Goal: Task Accomplishment & Management: Manage account settings

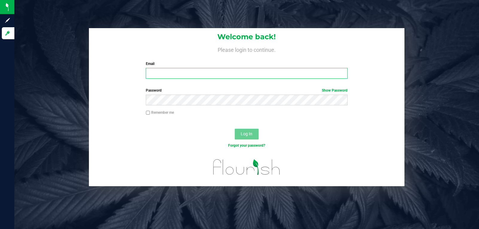
type input "[DOMAIN_NAME][EMAIL_ADDRESS][DOMAIN_NAME]"
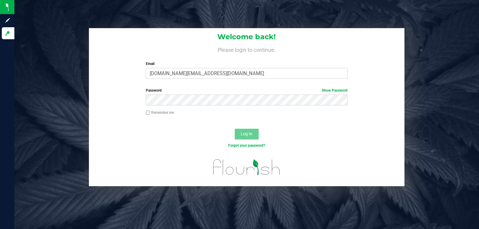
click at [247, 135] on span "Log In" at bounding box center [247, 133] width 12 height 5
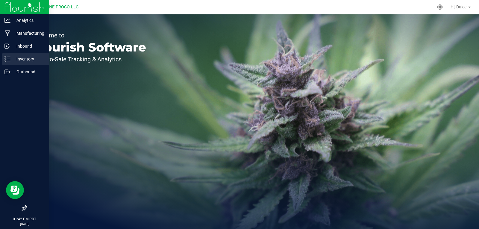
click at [4, 63] on div "Inventory" at bounding box center [25, 59] width 47 height 12
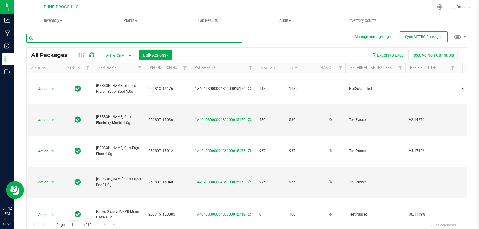
click at [77, 39] on input "text" at bounding box center [134, 38] width 216 height 9
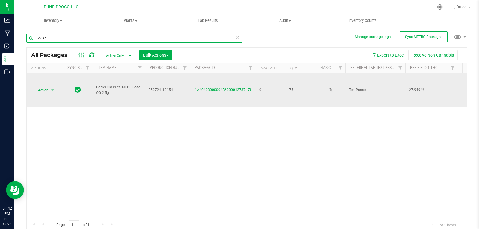
type input "12737"
click at [220, 88] on link "1A40403000004B6000012737" at bounding box center [220, 90] width 51 height 4
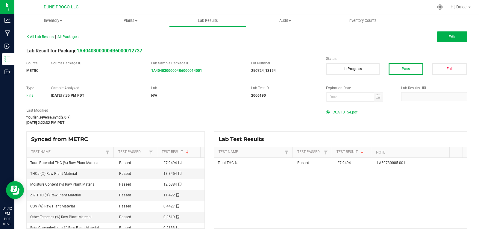
click at [346, 112] on span "COA 13154.pdf" at bounding box center [344, 112] width 25 height 9
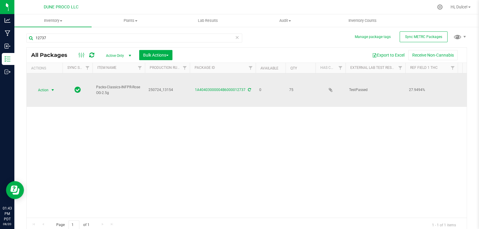
drag, startPoint x: 45, startPoint y: 90, endPoint x: 50, endPoint y: 90, distance: 4.5
click at [45, 90] on span "Action" at bounding box center [41, 90] width 16 height 8
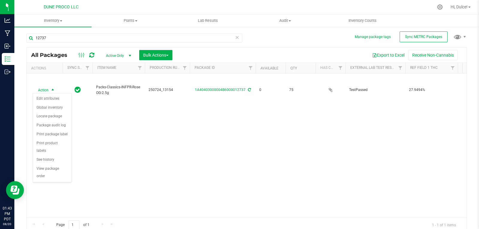
click at [100, 135] on div "Action Action Edit attributes Global inventory Locate package Package audit log…" at bounding box center [247, 145] width 440 height 144
click at [317, 139] on div "Action Action Edit attributes Global inventory Locate package Package audit log…" at bounding box center [247, 145] width 440 height 144
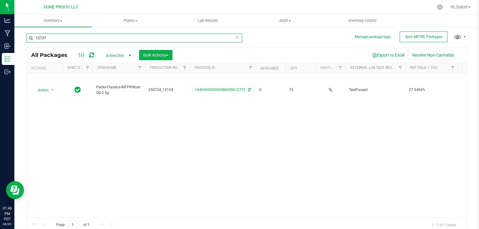
click at [85, 39] on input "12737" at bounding box center [134, 38] width 216 height 9
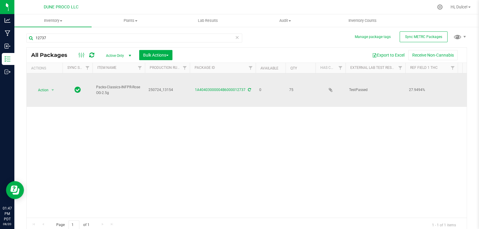
click at [155, 87] on span "250724_13154" at bounding box center [167, 90] width 38 height 6
drag, startPoint x: 148, startPoint y: 90, endPoint x: 188, endPoint y: 94, distance: 40.2
click at [188, 94] on td "250724_13154" at bounding box center [167, 90] width 45 height 34
type input "250724-13154"
click at [37, 90] on span "Action" at bounding box center [41, 90] width 16 height 8
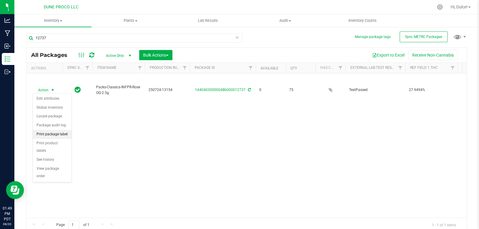
click at [45, 133] on li "Print package label" at bounding box center [52, 134] width 39 height 9
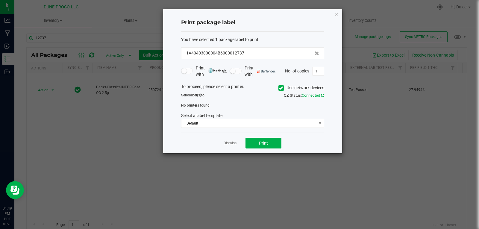
click at [323, 94] on icon at bounding box center [322, 95] width 3 height 4
click at [279, 88] on icon at bounding box center [281, 88] width 4 height 0
click at [0, 0] on input "Use network devices" at bounding box center [0, 0] width 0 height 0
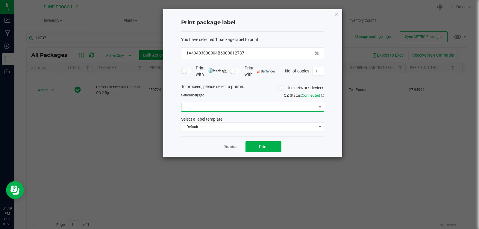
click at [313, 106] on span at bounding box center [248, 107] width 135 height 8
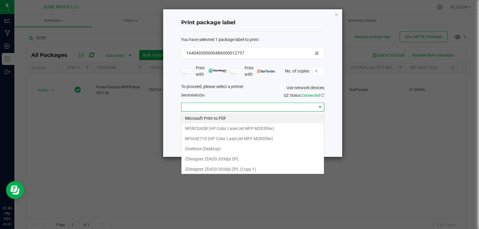
scroll to position [9, 143]
click at [250, 159] on ZPL "ZDesigner ZD420-203dpi ZPL" at bounding box center [252, 159] width 142 height 10
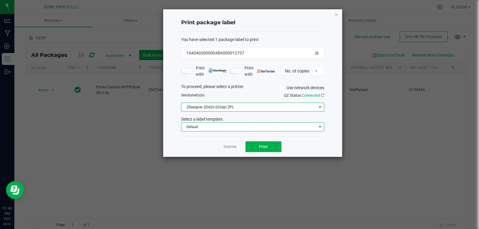
click at [322, 127] on span at bounding box center [319, 126] width 5 height 5
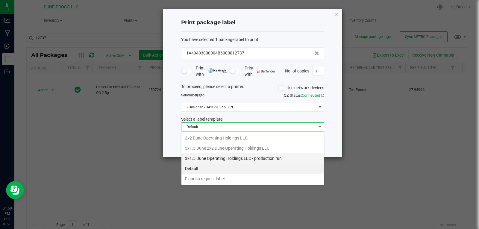
click at [274, 158] on li "3x1.5 Dune Operating Holdings LLC - production run" at bounding box center [252, 158] width 142 height 10
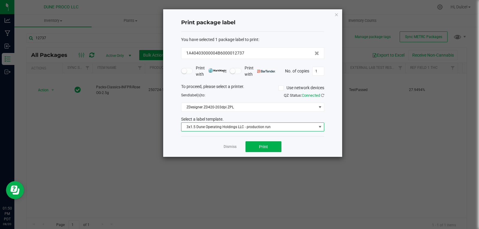
click at [320, 126] on span at bounding box center [319, 126] width 5 height 5
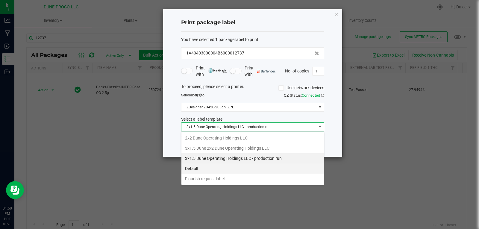
click at [220, 166] on li "Default" at bounding box center [252, 168] width 142 height 10
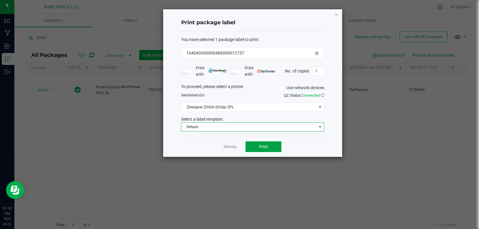
click at [269, 147] on button "Print" at bounding box center [263, 146] width 36 height 11
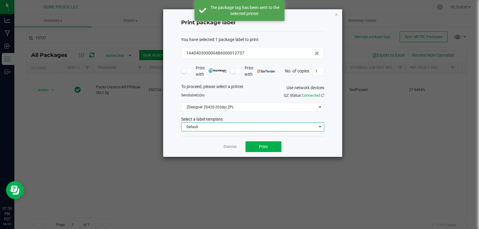
click at [316, 127] on span at bounding box center [319, 127] width 7 height 8
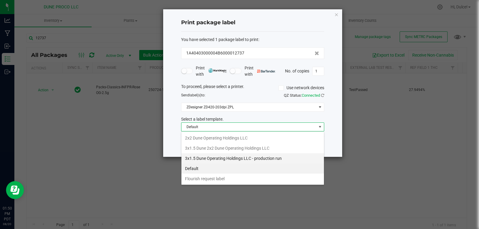
click at [219, 159] on li "3x1.5 Dune Operating Holdings LLC - production run" at bounding box center [252, 158] width 142 height 10
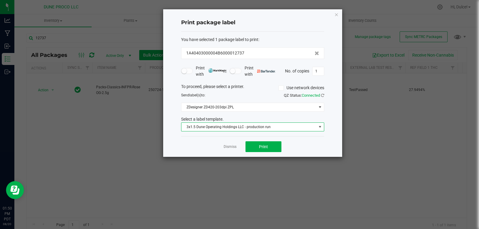
click at [219, 159] on ngb-modal-window "Print package label You have selected 1 package label to print : 1A40403000004B…" at bounding box center [241, 114] width 483 height 229
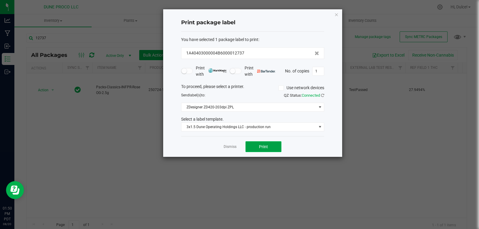
click at [268, 145] on button "Print" at bounding box center [263, 146] width 36 height 11
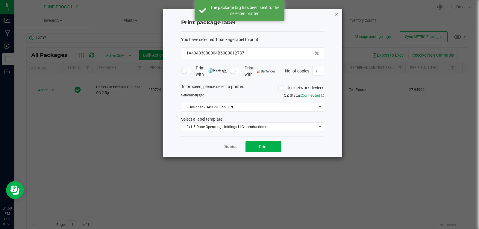
click at [337, 15] on icon "button" at bounding box center [336, 14] width 4 height 7
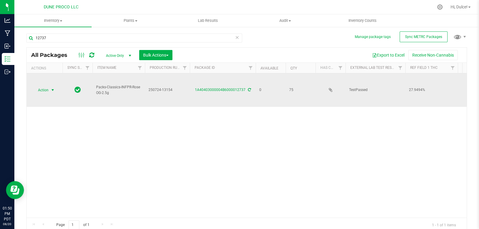
click at [49, 89] on span "select" at bounding box center [52, 90] width 7 height 8
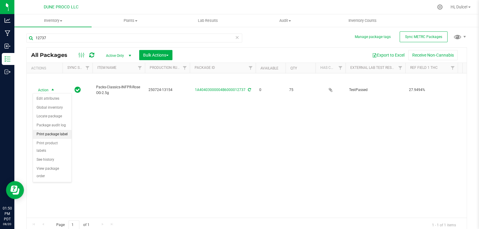
click at [61, 135] on li "Print package label" at bounding box center [52, 134] width 39 height 9
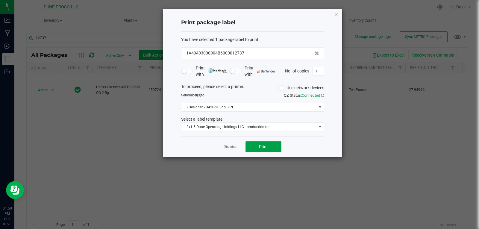
click at [266, 144] on span "Print" at bounding box center [263, 146] width 9 height 5
click at [336, 13] on icon "button" at bounding box center [336, 14] width 4 height 7
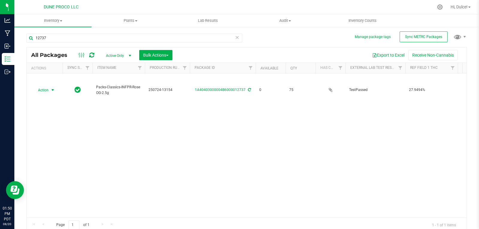
click at [163, 114] on div "Action Action Edit attributes Global inventory Locate package Package audit log…" at bounding box center [247, 145] width 440 height 144
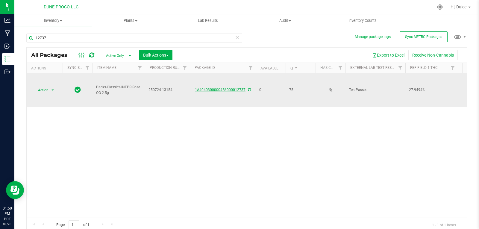
click at [223, 89] on link "1A40403000004B6000012737" at bounding box center [220, 90] width 51 height 4
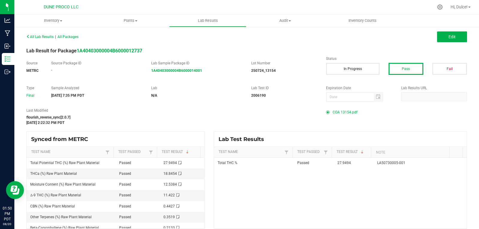
click at [344, 111] on span "COA 13154.pdf" at bounding box center [344, 112] width 25 height 9
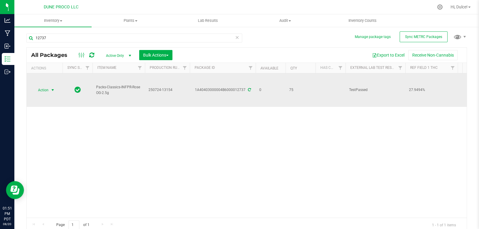
click at [40, 93] on td "Action Action Edit attributes Global inventory Locate package Package audit log…" at bounding box center [45, 90] width 36 height 34
click at [50, 88] on span "select" at bounding box center [52, 90] width 7 height 8
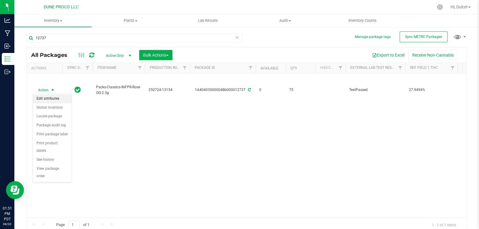
click at [52, 100] on li "Edit attributes" at bounding box center [52, 98] width 39 height 9
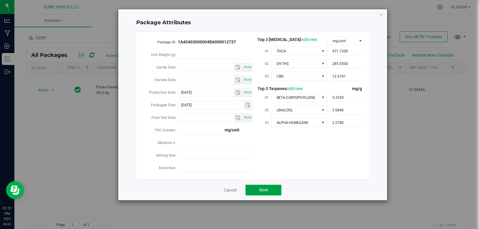
click at [264, 187] on span "Save" at bounding box center [263, 189] width 9 height 5
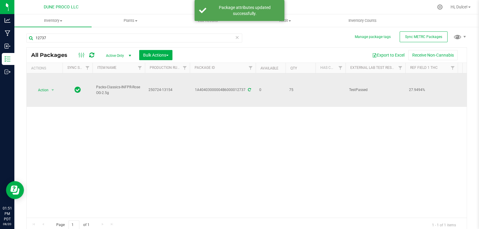
click at [248, 89] on icon at bounding box center [249, 90] width 3 height 4
click at [225, 88] on link "1A40403000004B6000012737" at bounding box center [220, 90] width 51 height 4
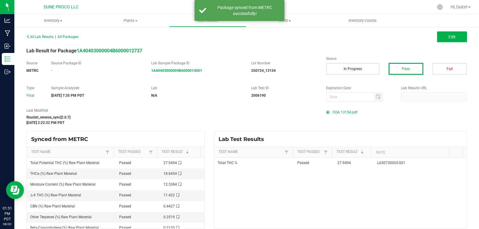
click at [334, 110] on span "COA 13154.pdf" at bounding box center [344, 112] width 25 height 9
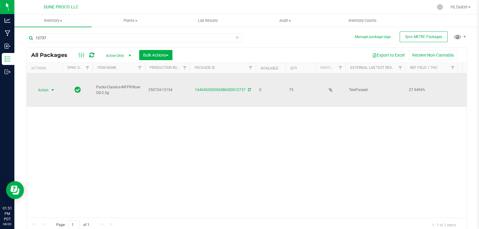
click at [45, 87] on span "Action" at bounding box center [41, 90] width 16 height 8
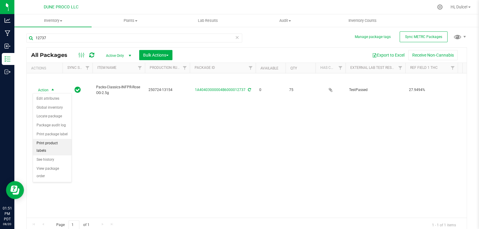
click at [54, 142] on li "Print product labels" at bounding box center [52, 147] width 39 height 16
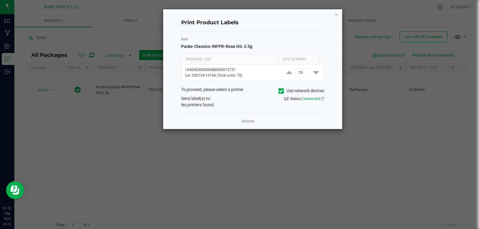
click at [335, 14] on icon "button" at bounding box center [336, 14] width 4 height 7
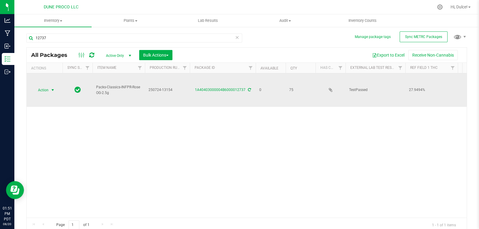
click at [54, 89] on span "select" at bounding box center [52, 90] width 5 height 5
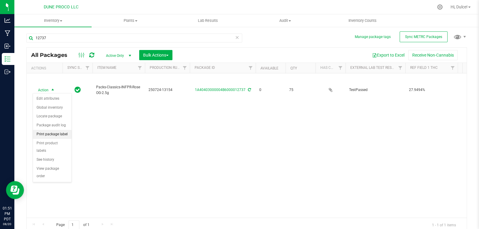
click at [50, 134] on li "Print package label" at bounding box center [52, 134] width 39 height 9
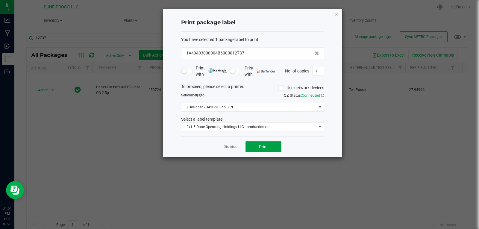
click at [257, 146] on button "Print" at bounding box center [263, 146] width 36 height 11
click at [258, 147] on button "Print" at bounding box center [263, 146] width 36 height 11
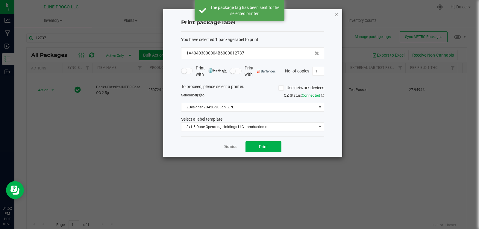
click at [335, 13] on icon "button" at bounding box center [336, 14] width 4 height 7
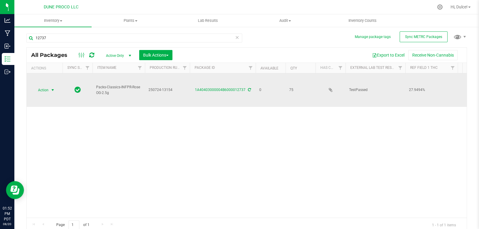
click at [51, 88] on span "select" at bounding box center [52, 90] width 5 height 5
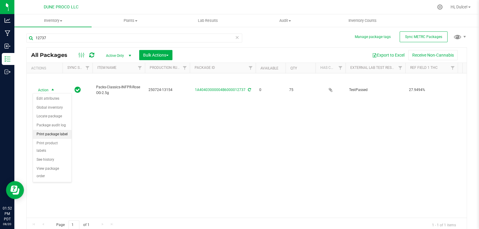
click at [61, 134] on li "Print package label" at bounding box center [52, 134] width 39 height 9
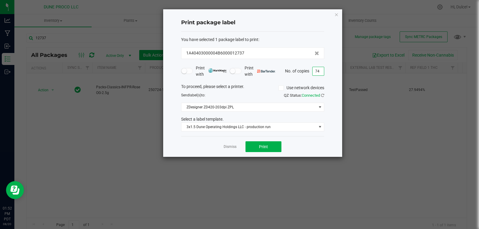
type input "74"
click at [271, 141] on div "Dismiss Print" at bounding box center [252, 146] width 143 height 21
click at [270, 143] on button "Print" at bounding box center [263, 146] width 36 height 11
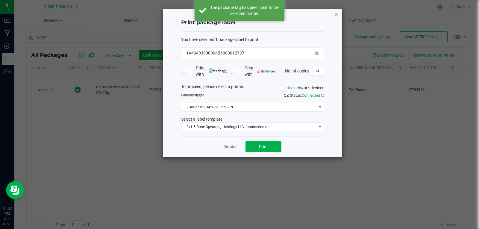
click at [336, 15] on icon "button" at bounding box center [336, 14] width 4 height 7
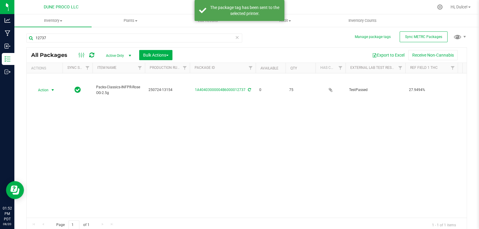
click at [270, 130] on div "Action Action Edit attributes Global inventory Locate package Package audit log…" at bounding box center [247, 145] width 440 height 144
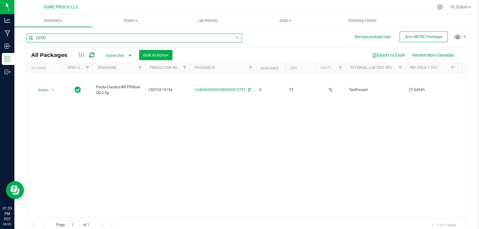
click at [109, 39] on input "12737" at bounding box center [134, 38] width 216 height 9
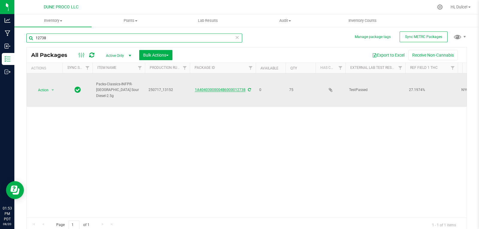
type input "12738"
click at [221, 87] on div "1A40403000004B6000012738" at bounding box center [223, 90] width 68 height 6
click at [220, 88] on link "1A40403000004B6000012738" at bounding box center [220, 90] width 51 height 4
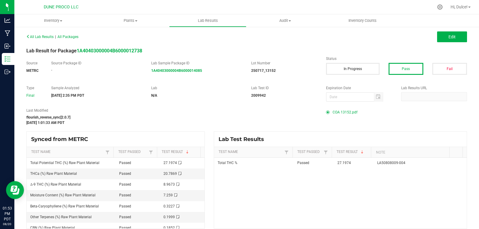
click at [337, 115] on span "COA 13152.pdf" at bounding box center [344, 112] width 25 height 9
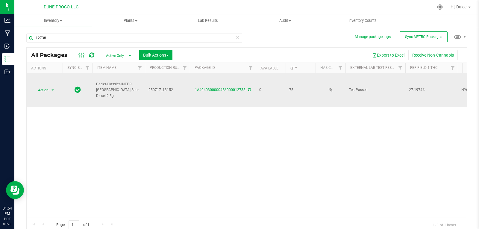
click at [153, 85] on td "250717_13152" at bounding box center [167, 90] width 45 height 34
drag, startPoint x: 148, startPoint y: 89, endPoint x: 180, endPoint y: 87, distance: 32.1
click at [180, 87] on input "250717_13152" at bounding box center [165, 89] width 43 height 9
type input "250717_13152"
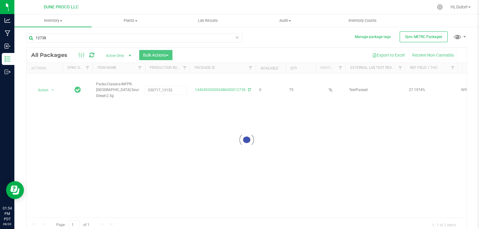
click at [171, 125] on div "Loading... All Packages Active Only Active Only Lab Samples Locked All External…" at bounding box center [246, 139] width 440 height 185
click at [174, 125] on div "Action Action Edit attributes Global inventory Locate package Package audit log…" at bounding box center [247, 145] width 440 height 144
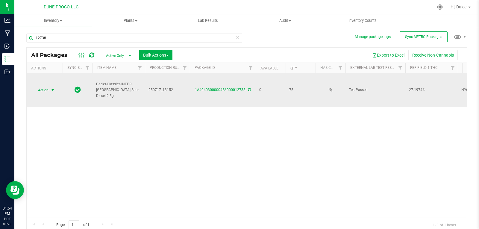
click at [48, 88] on span "Action" at bounding box center [41, 90] width 16 height 8
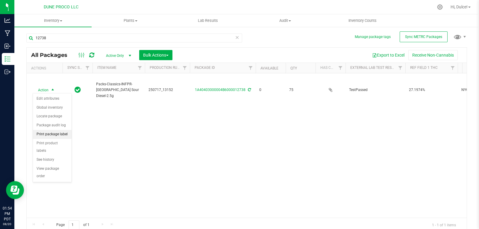
click at [54, 134] on li "Print package label" at bounding box center [52, 134] width 39 height 9
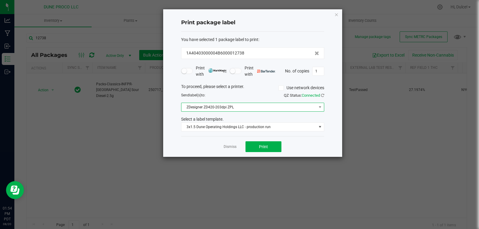
click at [316, 111] on span "ZDesigner ZD420-203dpi ZPL" at bounding box center [252, 107] width 143 height 9
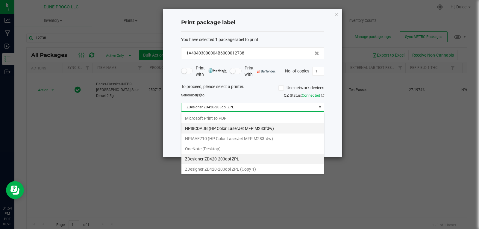
scroll to position [9, 143]
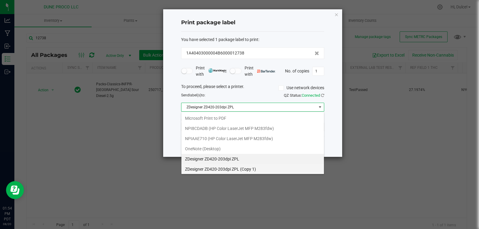
click at [229, 170] on 1\) "ZDesigner ZD420-203dpi ZPL (Copy 1)" at bounding box center [252, 169] width 142 height 10
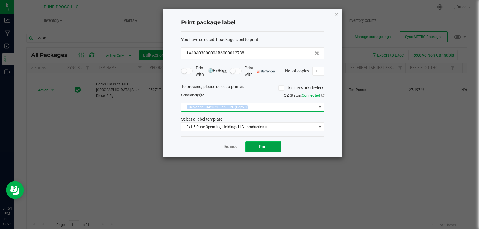
click at [272, 146] on button "Print" at bounding box center [263, 146] width 36 height 11
click at [336, 16] on icon "button" at bounding box center [336, 14] width 4 height 7
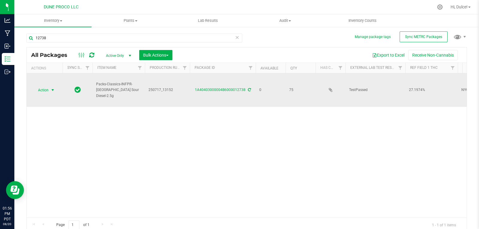
click at [47, 88] on span "Action" at bounding box center [41, 90] width 16 height 8
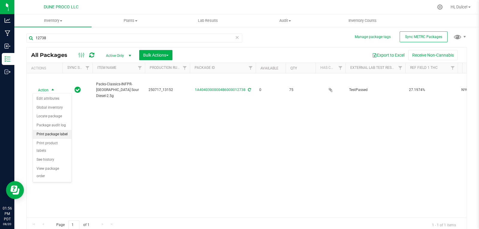
click at [60, 131] on li "Print package label" at bounding box center [52, 134] width 39 height 9
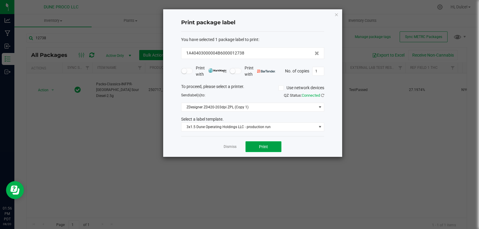
click at [270, 149] on button "Print" at bounding box center [263, 146] width 36 height 11
click at [318, 70] on input "1" at bounding box center [317, 71] width 11 height 8
type input "74"
click at [262, 146] on span "Print" at bounding box center [263, 146] width 9 height 5
click at [337, 16] on icon "button" at bounding box center [336, 14] width 4 height 7
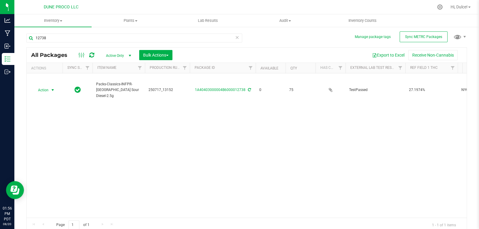
click at [342, 131] on div "Action Action Edit attributes Global inventory Locate package Package audit log…" at bounding box center [247, 145] width 440 height 144
click at [144, 37] on input "12738" at bounding box center [134, 38] width 216 height 9
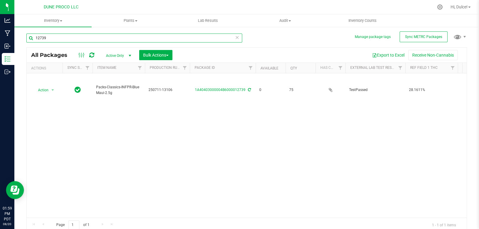
type input "12739"
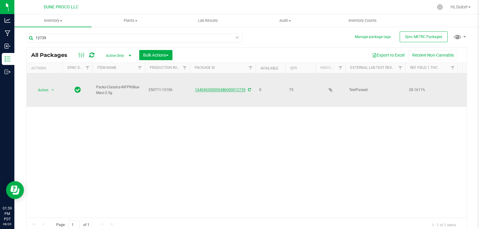
click at [239, 89] on link "1A40403000004B6000012739" at bounding box center [220, 90] width 51 height 4
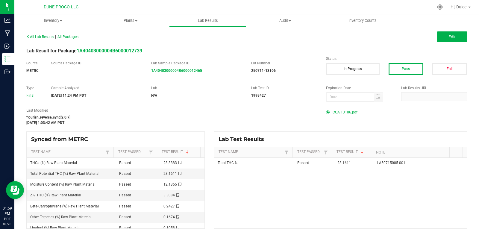
click at [346, 113] on span "COA 13106.pdf" at bounding box center [344, 112] width 25 height 9
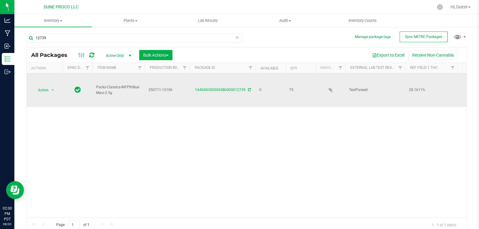
click at [169, 92] on td "250711-13106" at bounding box center [167, 90] width 45 height 34
drag, startPoint x: 176, startPoint y: 89, endPoint x: 139, endPoint y: 86, distance: 36.9
type input "250711-13100"
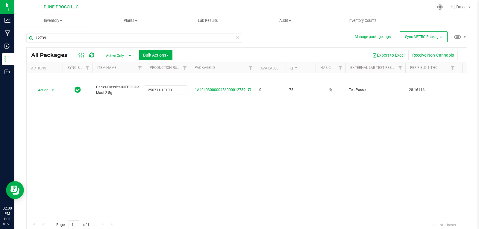
click at [159, 118] on div "All Packages Active Only Active Only Lab Samples Locked All External Internal B…" at bounding box center [246, 139] width 440 height 185
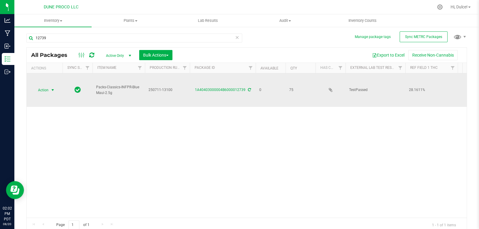
click at [52, 90] on span "select" at bounding box center [52, 90] width 5 height 5
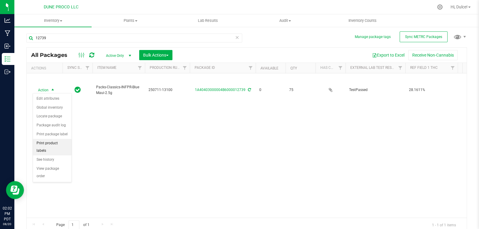
click at [52, 142] on li "Print product labels" at bounding box center [52, 147] width 39 height 16
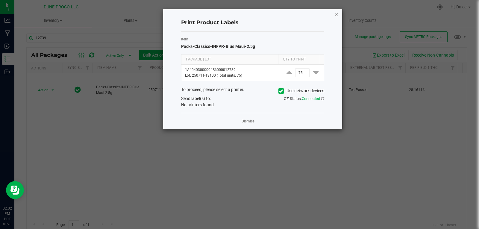
click at [336, 14] on icon "button" at bounding box center [336, 14] width 4 height 7
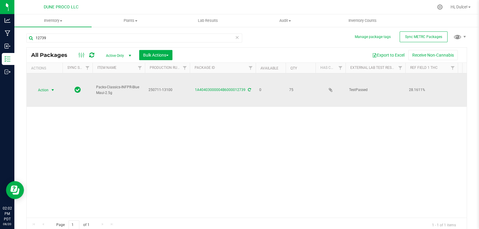
click at [53, 89] on span "select" at bounding box center [52, 90] width 5 height 5
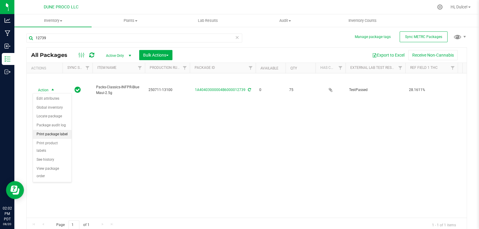
click at [58, 134] on li "Print package label" at bounding box center [52, 134] width 39 height 9
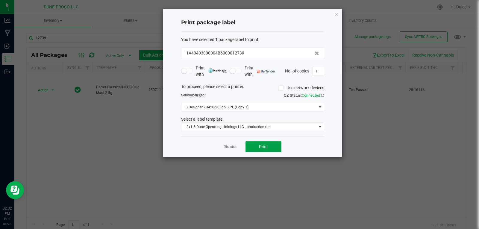
click at [270, 149] on button "Print" at bounding box center [263, 146] width 36 height 11
click at [337, 14] on icon "button" at bounding box center [336, 14] width 4 height 7
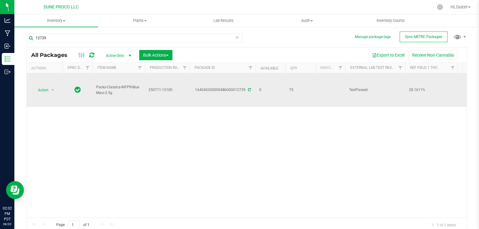
click at [248, 89] on icon at bounding box center [249, 90] width 3 height 4
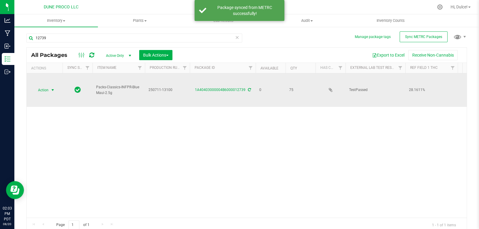
click at [42, 91] on span "Action" at bounding box center [41, 90] width 16 height 8
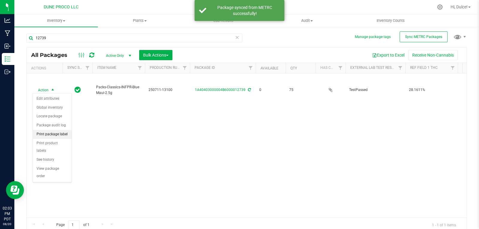
click at [63, 134] on li "Print package label" at bounding box center [52, 134] width 39 height 9
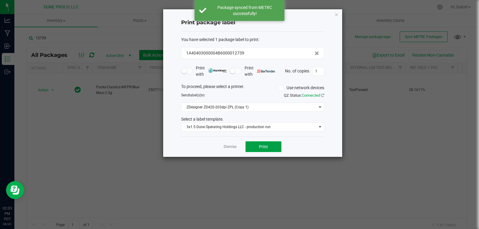
click at [262, 144] on button "Print" at bounding box center [263, 146] width 36 height 11
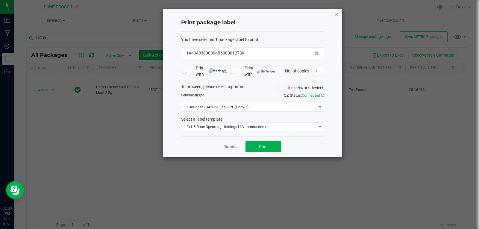
click at [338, 17] on icon "button" at bounding box center [336, 14] width 4 height 7
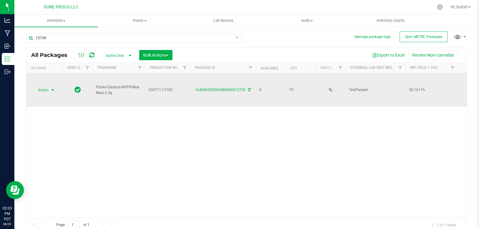
click at [54, 91] on span "select" at bounding box center [52, 90] width 5 height 5
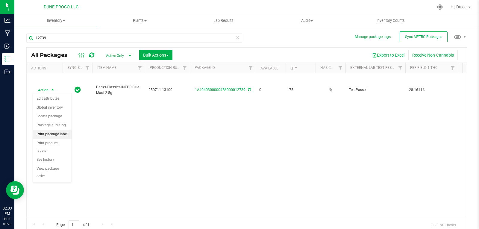
click at [53, 133] on li "Print package label" at bounding box center [52, 134] width 39 height 9
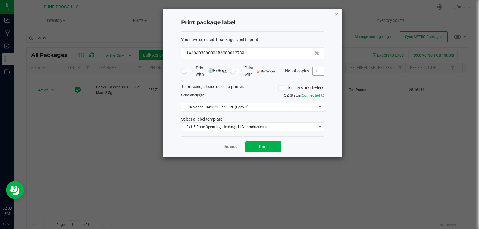
click at [318, 74] on input "1" at bounding box center [317, 71] width 11 height 8
type input "75"
click at [263, 148] on span "Print" at bounding box center [263, 146] width 9 height 5
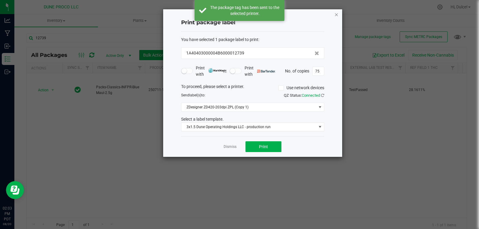
click at [337, 13] on icon "button" at bounding box center [336, 14] width 4 height 7
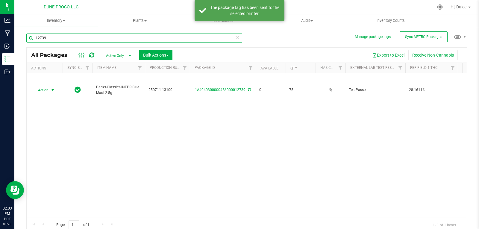
click at [112, 36] on input "12739" at bounding box center [134, 38] width 216 height 9
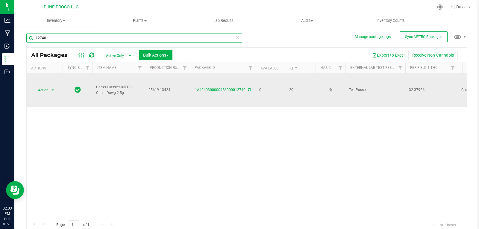
type input "12740"
click at [221, 87] on div "1A40403000004B6000012740" at bounding box center [223, 90] width 68 height 6
click at [220, 88] on link "1A40403000004B6000012740" at bounding box center [220, 90] width 51 height 4
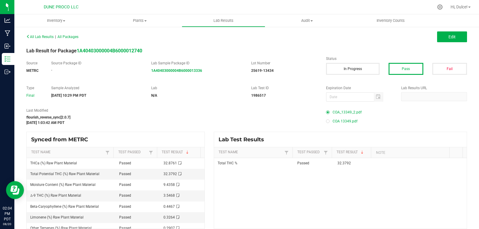
click at [340, 114] on span "COA_13349_2.pdf" at bounding box center [346, 112] width 29 height 9
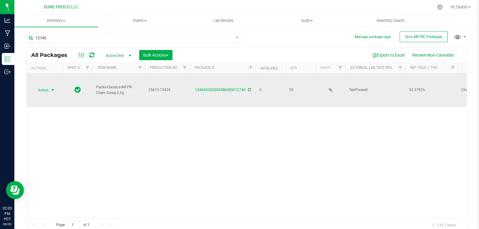
click at [49, 90] on span "select" at bounding box center [52, 90] width 7 height 8
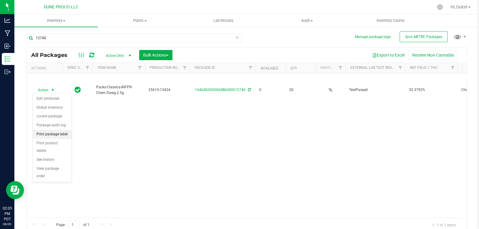
click at [63, 133] on li "Print package label" at bounding box center [52, 134] width 39 height 9
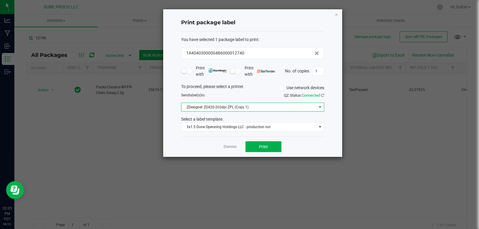
click at [321, 107] on span at bounding box center [319, 107] width 5 height 5
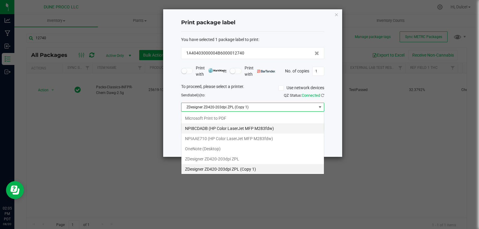
scroll to position [1, 0]
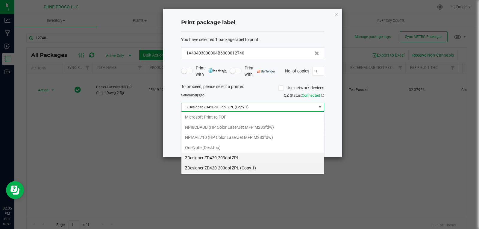
click at [241, 159] on ZPL "ZDesigner ZD420-203dpi ZPL" at bounding box center [252, 158] width 142 height 10
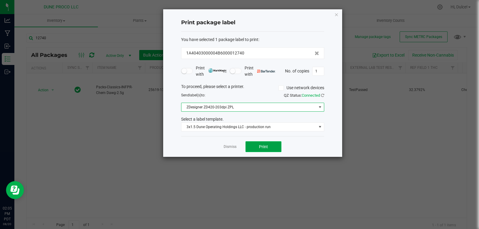
click at [271, 144] on button "Print" at bounding box center [263, 146] width 36 height 11
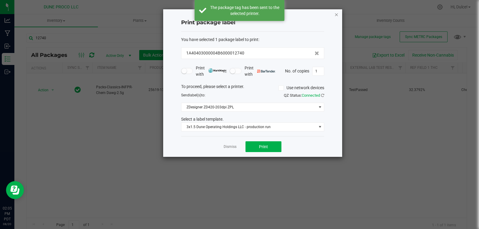
click at [335, 14] on icon "button" at bounding box center [336, 14] width 4 height 7
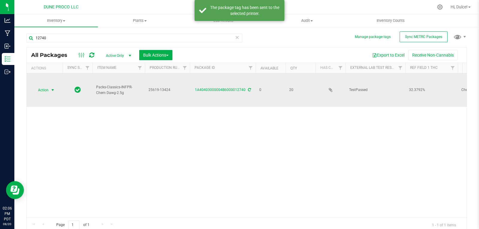
click at [48, 87] on span "Action" at bounding box center [41, 90] width 16 height 8
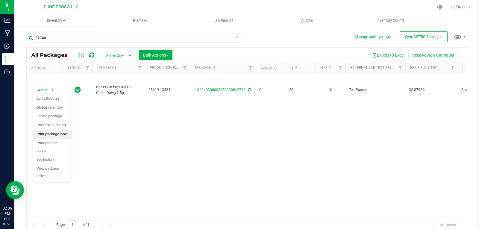
click at [64, 136] on li "Print package label" at bounding box center [52, 134] width 39 height 9
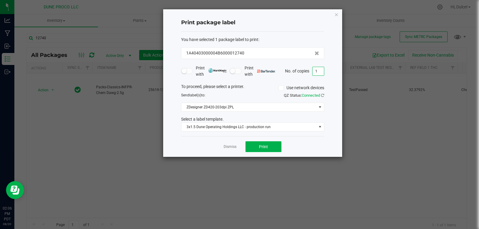
click at [320, 74] on input "1" at bounding box center [317, 71] width 11 height 8
type input "20"
click at [262, 149] on span "Print" at bounding box center [263, 146] width 9 height 5
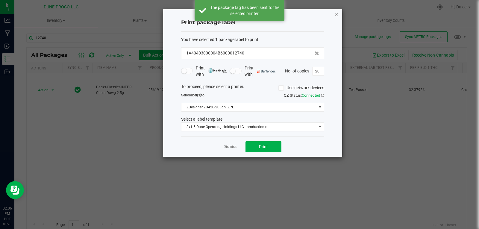
click at [335, 15] on icon "button" at bounding box center [336, 14] width 4 height 7
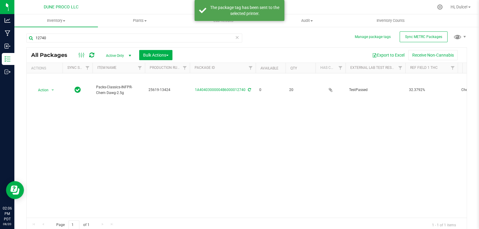
click at [292, 149] on div "Action Action Edit attributes Global inventory Locate package Package audit log…" at bounding box center [247, 145] width 440 height 144
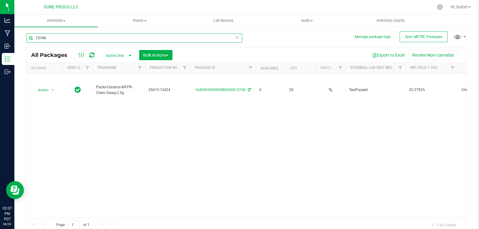
click at [101, 39] on input "12740" at bounding box center [134, 38] width 216 height 9
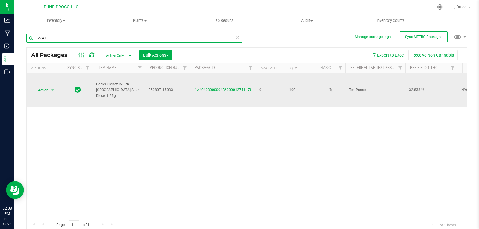
type input "12741"
click at [227, 88] on link "1A40403000004B6000012741" at bounding box center [220, 90] width 51 height 4
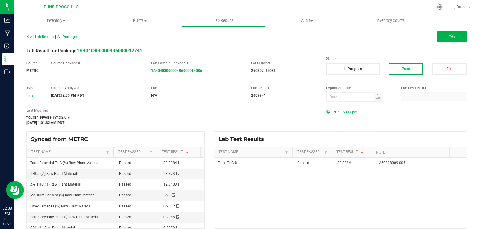
click at [332, 110] on span "COA 15033.pdf" at bounding box center [344, 112] width 25 height 9
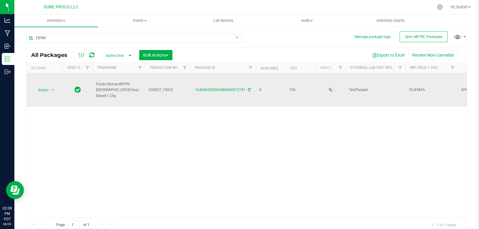
click at [165, 85] on td "250807_15033" at bounding box center [167, 90] width 45 height 34
drag, startPoint x: 174, startPoint y: 90, endPoint x: 144, endPoint y: 92, distance: 30.3
type input "250807_15033"
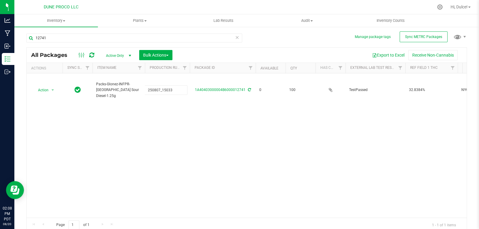
click at [173, 131] on div "All Packages Active Only Active Only Lab Samples Locked All External Internal B…" at bounding box center [246, 139] width 440 height 185
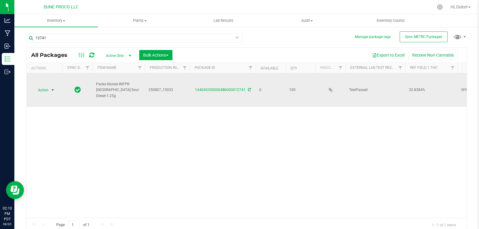
click at [40, 89] on span "Action" at bounding box center [41, 90] width 16 height 8
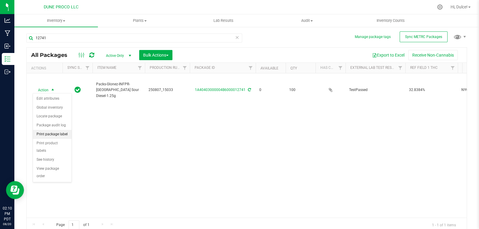
click at [60, 132] on li "Print package label" at bounding box center [52, 134] width 39 height 9
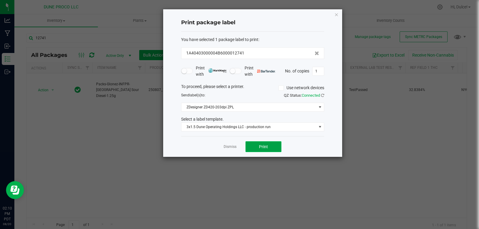
click at [275, 142] on button "Print" at bounding box center [263, 146] width 36 height 11
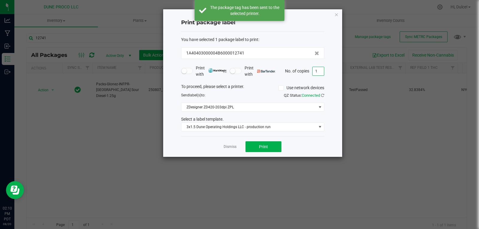
click at [322, 73] on input "1" at bounding box center [317, 71] width 11 height 8
click at [279, 145] on button "Print" at bounding box center [263, 146] width 36 height 11
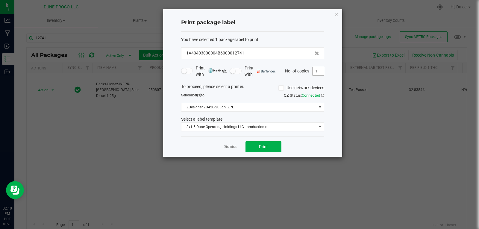
click at [319, 73] on input "1" at bounding box center [317, 71] width 11 height 8
type input "99"
click at [272, 145] on button "Print" at bounding box center [263, 146] width 36 height 11
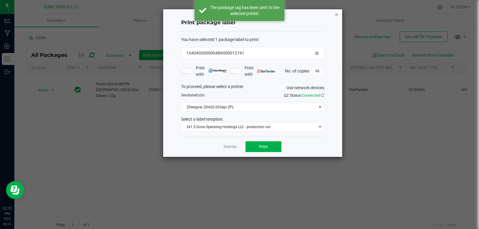
click at [337, 14] on icon "button" at bounding box center [336, 14] width 4 height 7
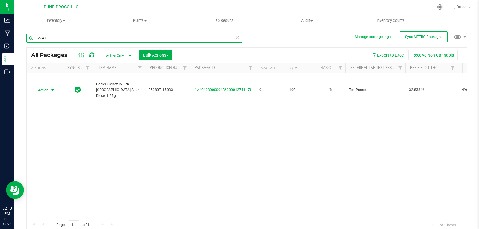
click at [62, 37] on input "12741" at bounding box center [134, 38] width 216 height 9
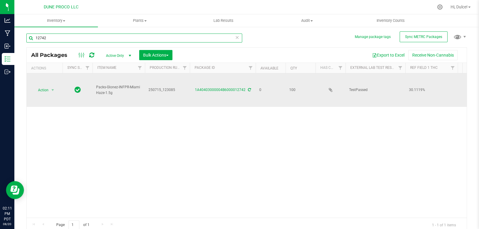
type input "12742"
click at [213, 91] on div "1A40403000004B6000012742" at bounding box center [223, 90] width 68 height 6
click at [226, 90] on link "1A40403000004B6000012742" at bounding box center [220, 90] width 51 height 4
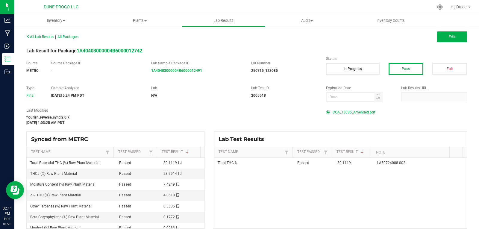
click at [346, 112] on span "COA_13085_Amended.pdf" at bounding box center [353, 112] width 42 height 9
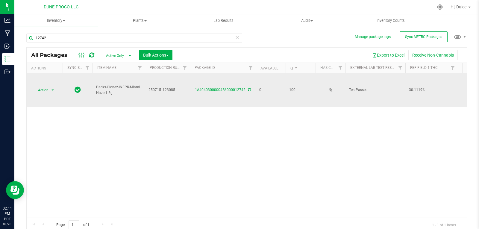
click at [177, 89] on span "250715_123085" at bounding box center [167, 90] width 38 height 6
drag, startPoint x: 176, startPoint y: 89, endPoint x: 140, endPoint y: 89, distance: 36.5
type input "250716-13138"
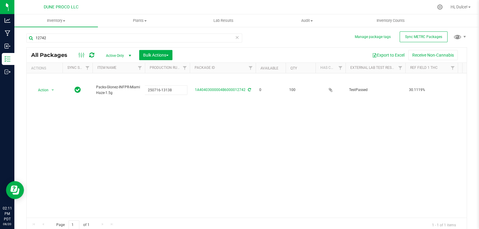
click at [159, 135] on div "All Packages Active Only Active Only Lab Samples Locked All External Internal B…" at bounding box center [246, 139] width 440 height 185
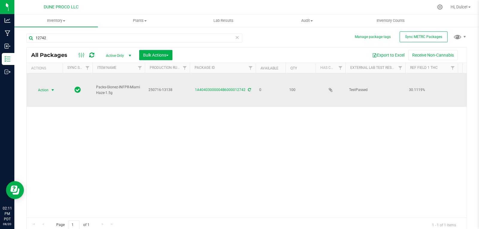
click at [41, 90] on span "Action" at bounding box center [41, 90] width 16 height 8
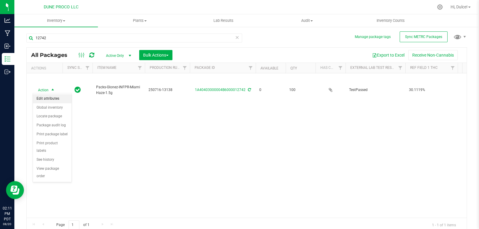
click at [57, 100] on li "Edit attributes" at bounding box center [52, 98] width 39 height 9
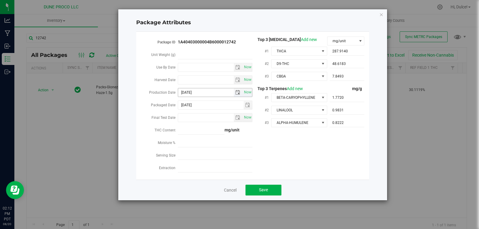
click at [237, 91] on span "select" at bounding box center [237, 92] width 5 height 5
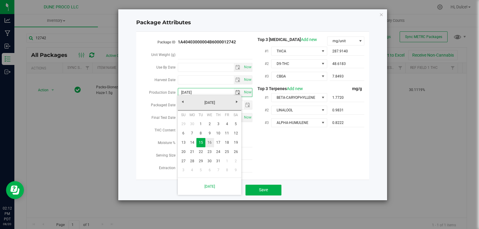
click at [208, 145] on link "16" at bounding box center [209, 142] width 9 height 9
type input "[DATE]"
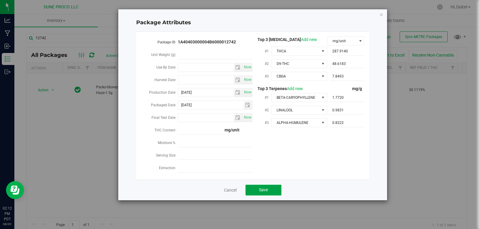
click at [253, 188] on button "Save" at bounding box center [263, 190] width 36 height 11
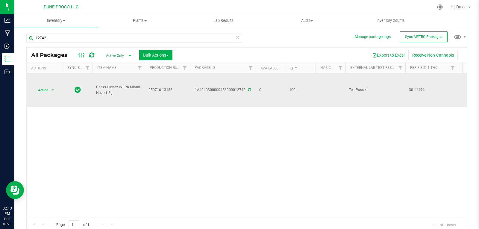
click at [248, 89] on icon at bounding box center [249, 90] width 3 height 4
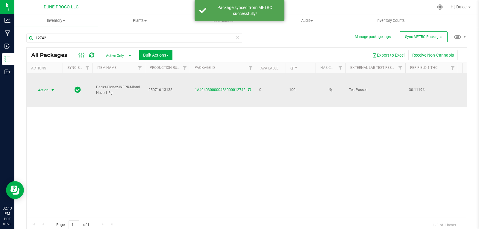
click at [46, 88] on span "Action" at bounding box center [41, 90] width 16 height 8
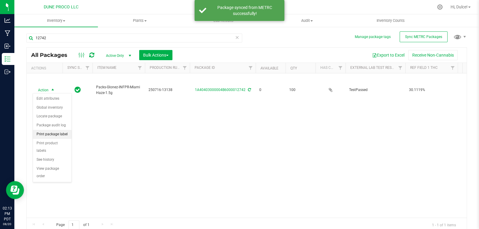
click at [65, 134] on li "Print package label" at bounding box center [52, 134] width 39 height 9
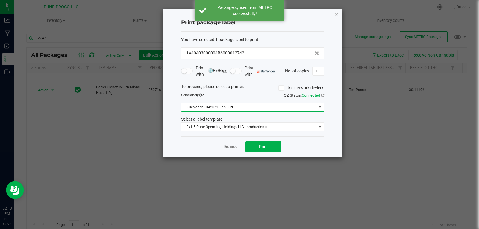
click at [318, 109] on span at bounding box center [319, 107] width 5 height 5
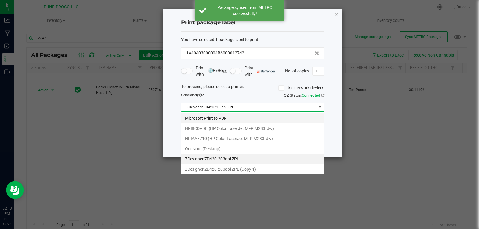
scroll to position [9, 143]
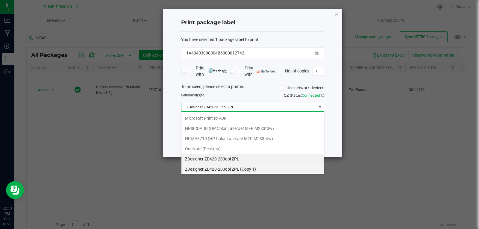
click at [234, 167] on 1\) "ZDesigner ZD420-203dpi ZPL (Copy 1)" at bounding box center [252, 169] width 142 height 10
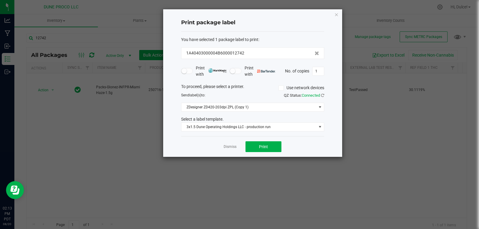
click at [272, 153] on div "Dismiss Print" at bounding box center [252, 146] width 143 height 21
click at [273, 148] on button "Print" at bounding box center [263, 146] width 36 height 11
click at [268, 146] on button "Print" at bounding box center [263, 146] width 36 height 11
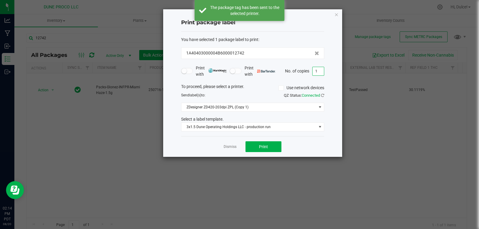
click at [318, 74] on input "1" at bounding box center [317, 71] width 11 height 8
type input "99"
click at [253, 148] on button "Print" at bounding box center [263, 146] width 36 height 11
click at [334, 15] on icon "button" at bounding box center [336, 14] width 4 height 7
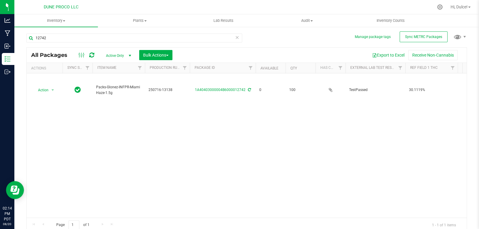
click at [281, 143] on div "Action Action Edit attributes Global inventory Locate package Package audit log…" at bounding box center [247, 145] width 440 height 144
click at [74, 38] on input "12742" at bounding box center [134, 38] width 216 height 9
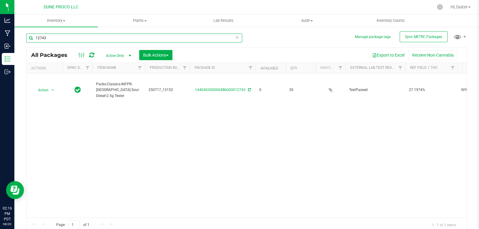
type input "12743"
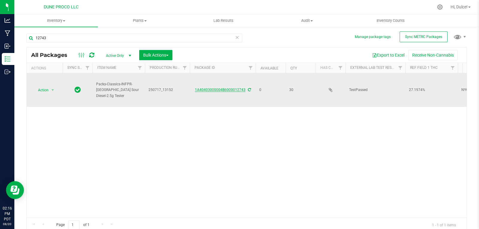
click at [239, 88] on link "1A40403000004B6000012743" at bounding box center [220, 90] width 51 height 4
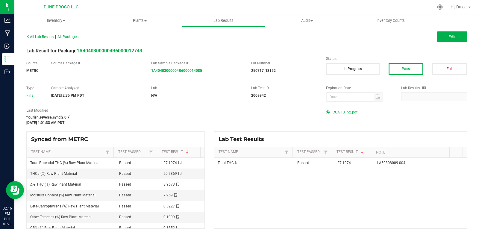
click at [334, 113] on span "COA 13152.pdf" at bounding box center [344, 112] width 25 height 9
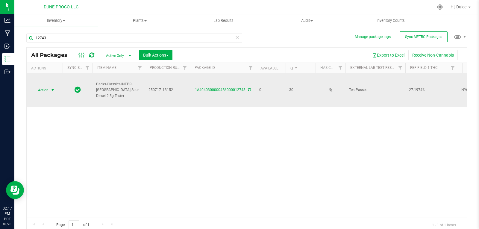
click at [46, 92] on span "Action" at bounding box center [41, 90] width 16 height 8
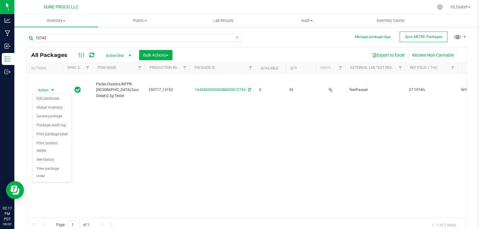
click at [117, 134] on div "Action Action Edit attributes Global inventory Locate package Package audit log…" at bounding box center [247, 145] width 440 height 144
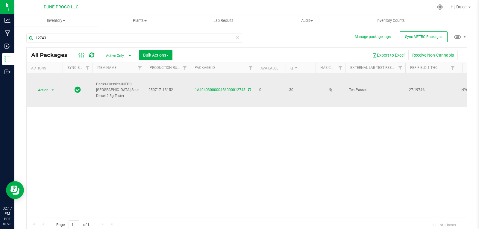
click at [163, 89] on span "250717_13152" at bounding box center [167, 90] width 38 height 6
drag, startPoint x: 180, startPoint y: 86, endPoint x: 129, endPoint y: 90, distance: 50.5
type input "250717_13152"
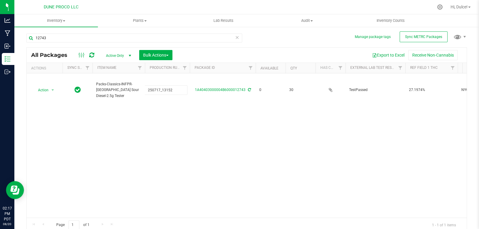
click at [179, 145] on div "All Packages Active Only Active Only Lab Samples Locked All External Internal B…" at bounding box center [246, 139] width 440 height 185
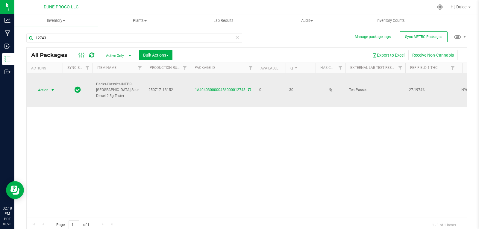
click at [44, 91] on span "Action" at bounding box center [41, 90] width 16 height 8
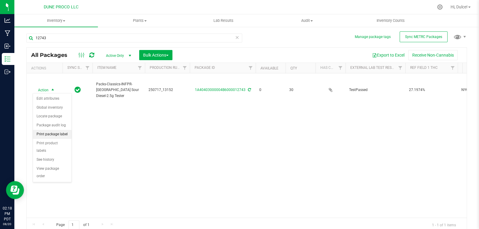
click at [58, 136] on li "Print package label" at bounding box center [52, 134] width 39 height 9
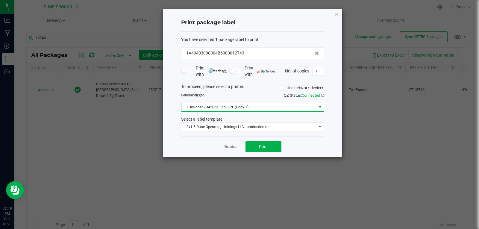
click at [321, 106] on span at bounding box center [319, 107] width 5 height 5
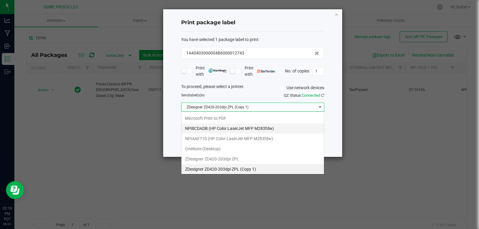
scroll to position [1, 0]
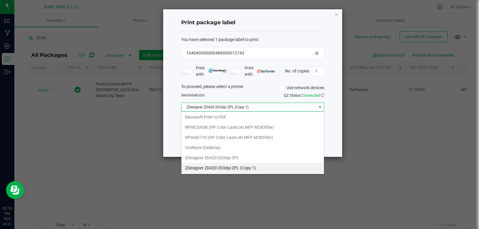
click at [252, 158] on ZPL "ZDesigner ZD420-203dpi ZPL" at bounding box center [252, 158] width 142 height 10
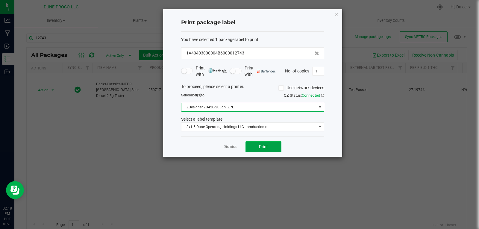
click at [271, 149] on button "Print" at bounding box center [263, 146] width 36 height 11
click at [337, 14] on icon "button" at bounding box center [336, 14] width 4 height 7
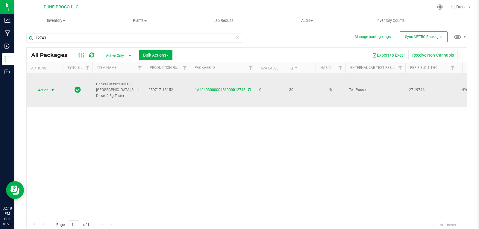
click at [50, 88] on span "select" at bounding box center [52, 90] width 7 height 8
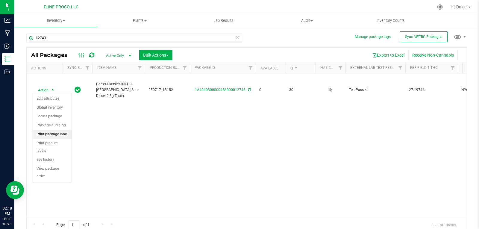
click at [60, 136] on li "Print package label" at bounding box center [52, 134] width 39 height 9
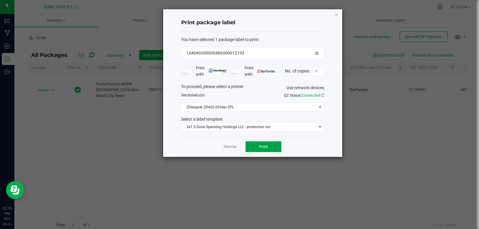
click at [277, 146] on button "Print" at bounding box center [263, 146] width 36 height 11
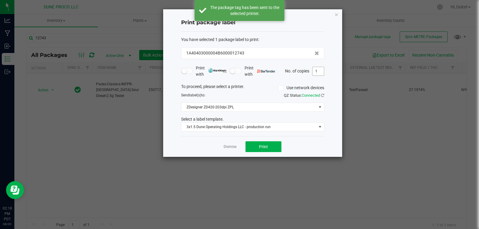
click at [317, 71] on input "1" at bounding box center [317, 71] width 11 height 8
type input "29"
click at [265, 145] on span "Print" at bounding box center [263, 146] width 9 height 5
click at [337, 14] on icon "button" at bounding box center [336, 14] width 4 height 7
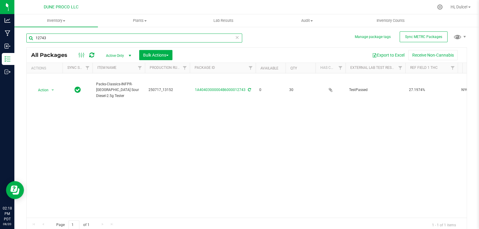
click at [153, 39] on input "12743" at bounding box center [134, 38] width 216 height 9
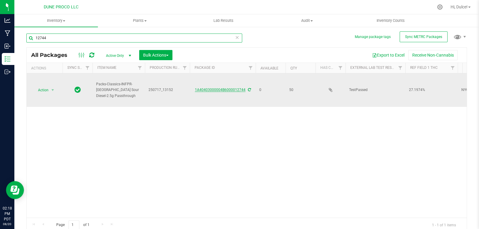
type input "12744"
click at [226, 89] on link "1A40403000004B6000012744" at bounding box center [220, 90] width 51 height 4
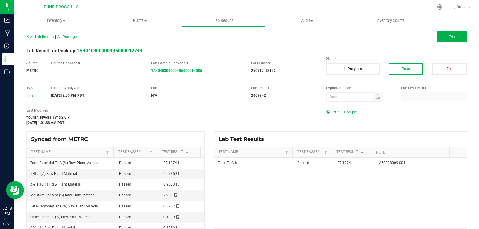
click at [345, 114] on span "COA 13152.pdf" at bounding box center [344, 112] width 25 height 9
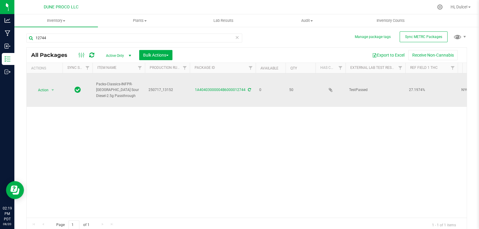
click at [172, 87] on span "250717_13152" at bounding box center [167, 90] width 38 height 6
drag, startPoint x: 172, startPoint y: 88, endPoint x: 144, endPoint y: 89, distance: 27.8
type input "250717_13152"
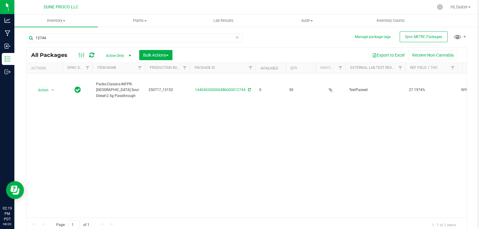
click at [216, 125] on div "Action Action Edit attributes Global inventory Locate package Package audit log…" at bounding box center [247, 145] width 440 height 144
drag, startPoint x: 388, startPoint y: 153, endPoint x: 378, endPoint y: 161, distance: 13.4
click at [378, 161] on div "Action Action Edit attributes Global inventory Locate package Package audit log…" at bounding box center [247, 145] width 440 height 144
click at [153, 35] on input "12744" at bounding box center [134, 38] width 216 height 9
click at [179, 112] on div "Action Action Edit attributes Global inventory Locate package Package audit log…" at bounding box center [247, 145] width 440 height 144
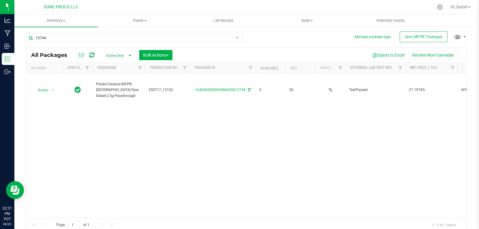
click at [206, 118] on div "Action Action Edit attributes Global inventory Locate package Package audit log…" at bounding box center [247, 145] width 440 height 144
click at [168, 36] on input "12744" at bounding box center [134, 38] width 216 height 9
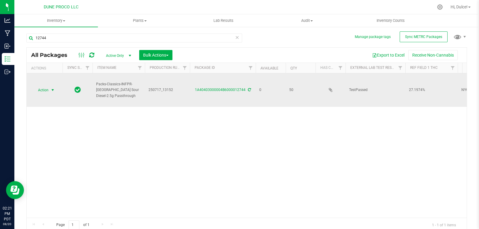
click at [52, 90] on span "select" at bounding box center [52, 90] width 5 height 5
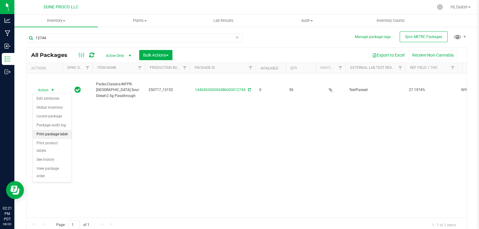
click at [54, 136] on li "Print package label" at bounding box center [52, 134] width 39 height 9
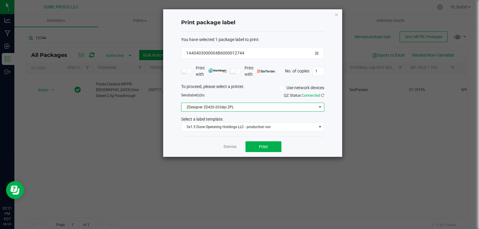
click at [322, 106] on span at bounding box center [319, 107] width 5 height 5
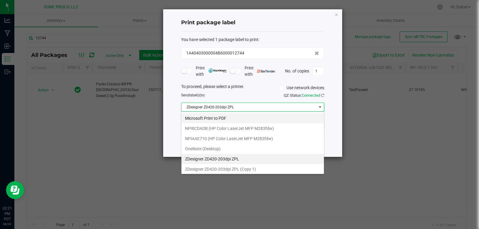
scroll to position [9, 143]
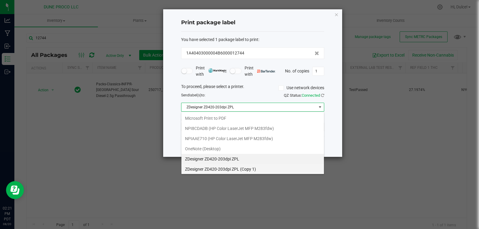
click at [250, 167] on 1\) "ZDesigner ZD420-203dpi ZPL (Copy 1)" at bounding box center [252, 169] width 142 height 10
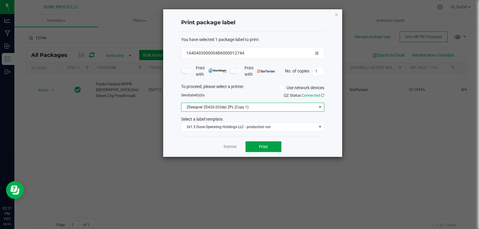
click at [269, 148] on button "Print" at bounding box center [263, 146] width 36 height 11
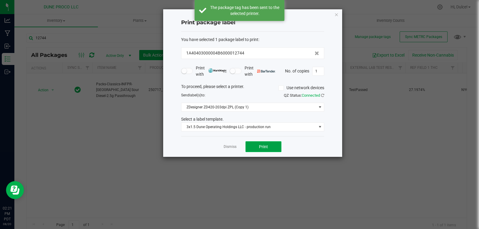
click at [264, 149] on span "Print" at bounding box center [263, 146] width 9 height 5
click at [318, 72] on input "1" at bounding box center [317, 71] width 11 height 8
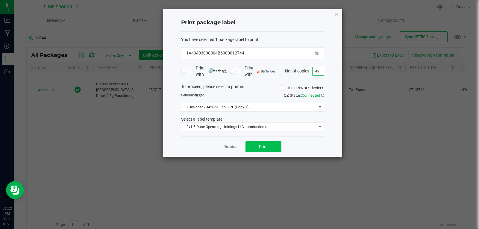
type input "49"
click at [269, 143] on button "Print" at bounding box center [263, 146] width 36 height 11
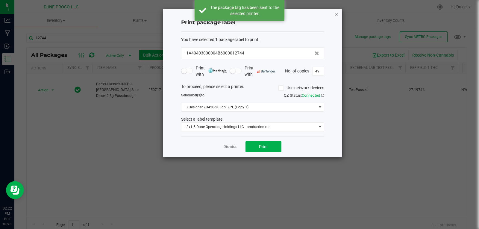
click at [337, 14] on icon "button" at bounding box center [336, 14] width 4 height 7
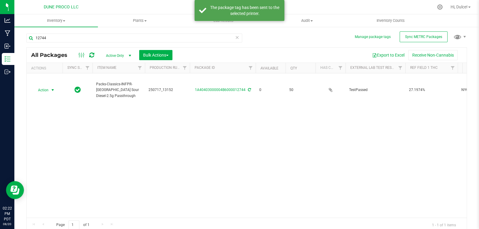
click at [277, 147] on div "Action Action Edit attributes Global inventory Locate package Package audit log…" at bounding box center [247, 145] width 440 height 144
